Goal: Navigation & Orientation: Find specific page/section

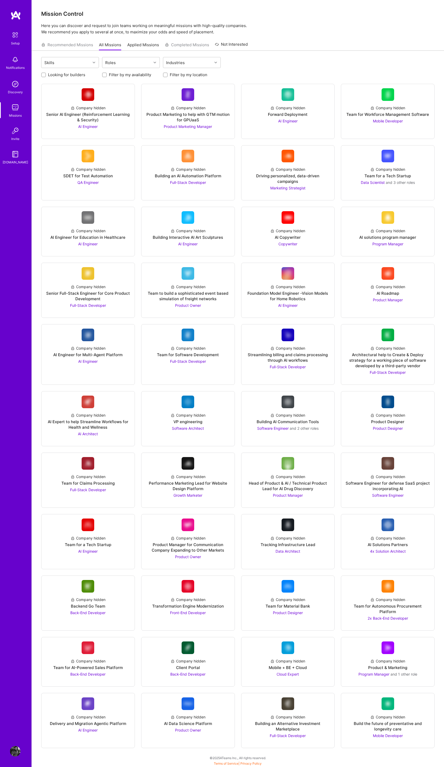
click at [18, 17] on img at bounding box center [16, 15] width 11 height 9
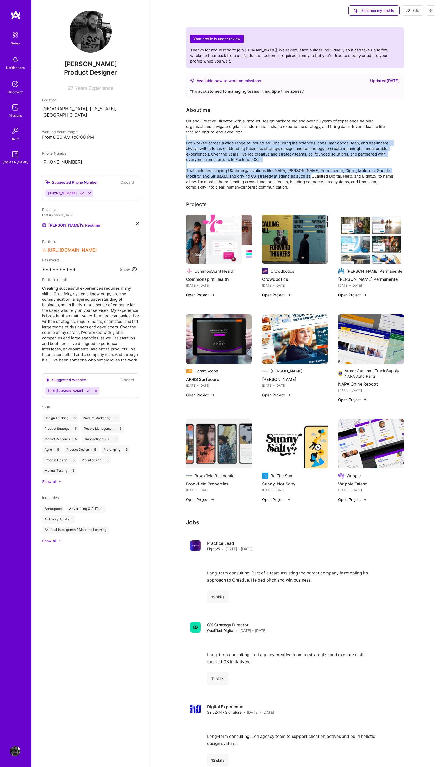
drag, startPoint x: 289, startPoint y: 148, endPoint x: 303, endPoint y: 170, distance: 26.5
click at [300, 180] on div "CX and Creative Director with a Product Design background and over 20 years of …" at bounding box center [291, 154] width 210 height 72
click at [299, 159] on div "CX and Creative Director with a Product Design background and over 20 years of …" at bounding box center [291, 154] width 210 height 72
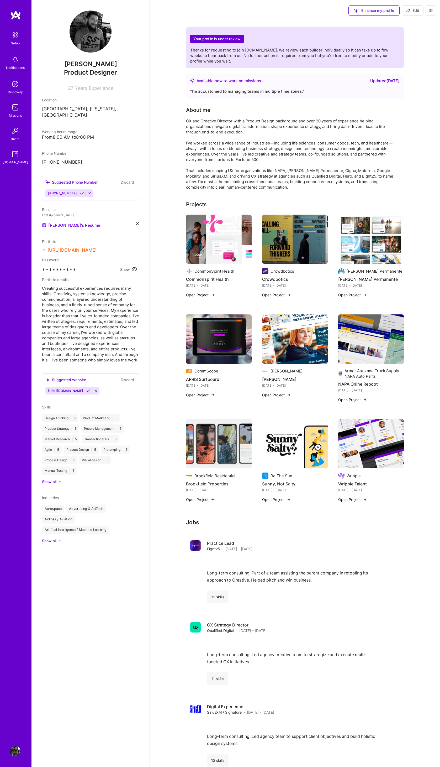
click at [16, 35] on img at bounding box center [15, 34] width 11 height 11
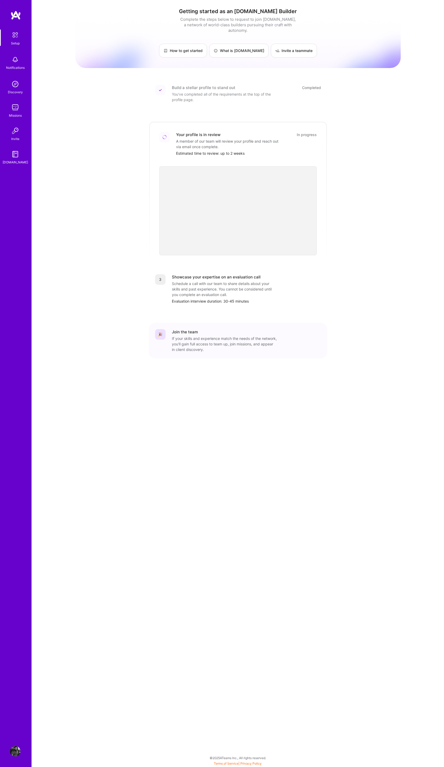
click at [14, 34] on img at bounding box center [15, 34] width 11 height 11
click at [18, 36] on img at bounding box center [15, 34] width 11 height 11
click at [15, 35] on img at bounding box center [15, 34] width 11 height 11
